Goal: Transaction & Acquisition: Book appointment/travel/reservation

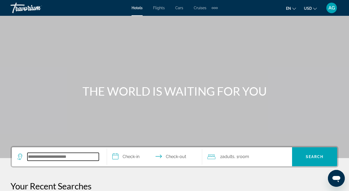
click at [73, 156] on input "Search widget" at bounding box center [62, 157] width 71 height 8
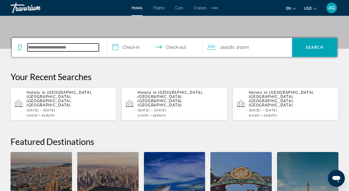
scroll to position [129, 0]
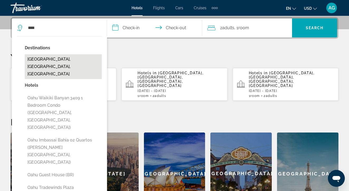
drag, startPoint x: 73, startPoint y: 156, endPoint x: 68, endPoint y: 59, distance: 97.1
click at [68, 59] on button "[GEOGRAPHIC_DATA], [GEOGRAPHIC_DATA], [GEOGRAPHIC_DATA]" at bounding box center [63, 66] width 77 height 25
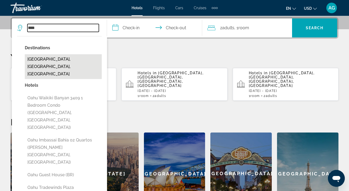
type input "**********"
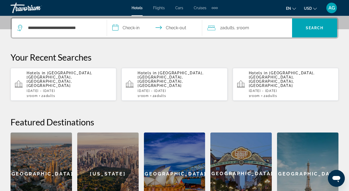
click at [135, 29] on input "**********" at bounding box center [155, 28] width 97 height 21
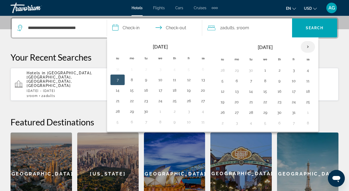
click at [308, 46] on th "Next month" at bounding box center [308, 47] width 14 height 12
click at [235, 70] on button "1" at bounding box center [236, 70] width 8 height 7
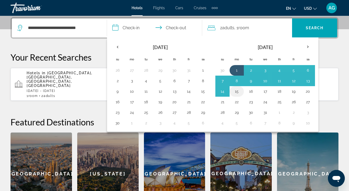
click at [240, 89] on button "15" at bounding box center [236, 91] width 8 height 7
type input "**********"
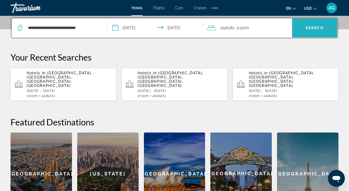
click at [321, 27] on span "Search" at bounding box center [315, 28] width 18 height 4
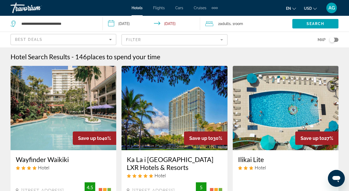
click at [214, 39] on mat-form-field "Filter" at bounding box center [174, 39] width 106 height 11
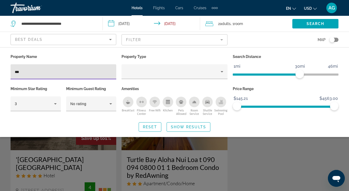
type input "***"
click at [97, 155] on div "Search widget" at bounding box center [174, 135] width 349 height 112
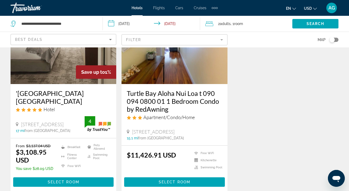
scroll to position [80, 0]
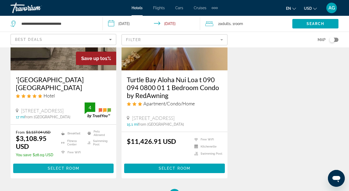
click at [93, 165] on span "Main content" at bounding box center [63, 168] width 100 height 13
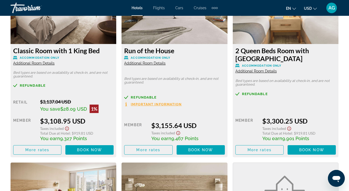
scroll to position [865, 0]
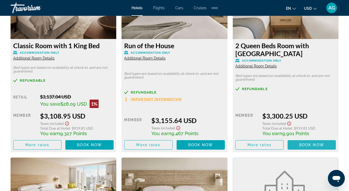
click at [305, 145] on span "Book now" at bounding box center [311, 145] width 25 height 4
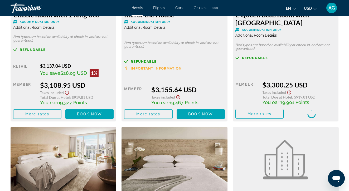
scroll to position [897, 0]
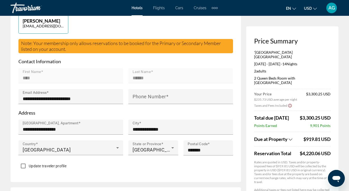
scroll to position [157, 0]
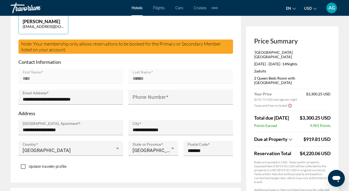
click at [289, 137] on div "Due at Property" at bounding box center [278, 139] width 48 height 6
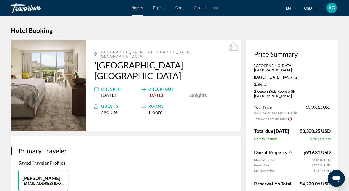
scroll to position [0, 0]
